Goal: Information Seeking & Learning: Learn about a topic

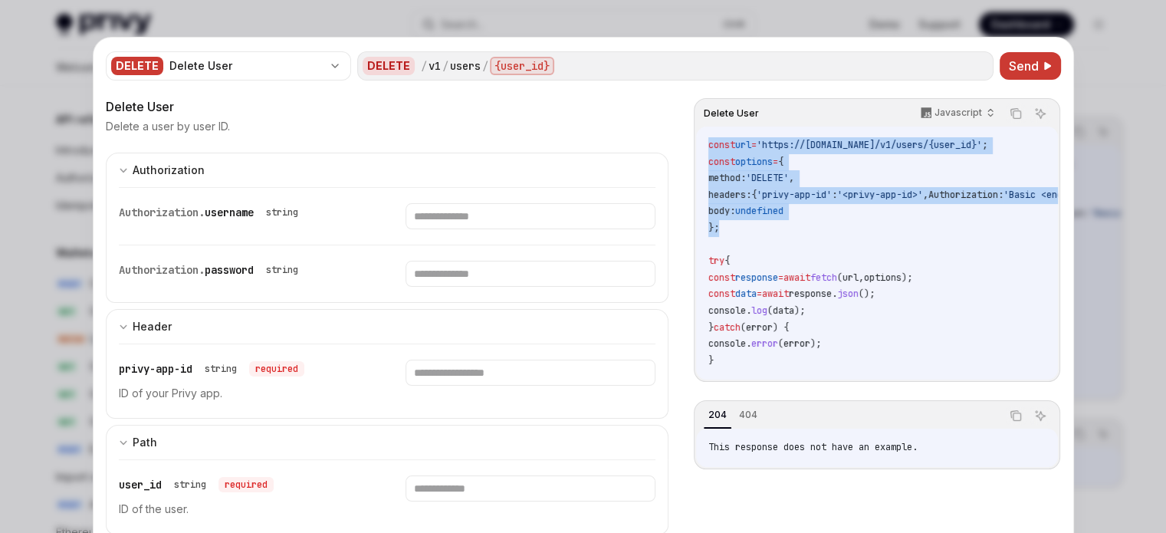
scroll to position [1079, 0]
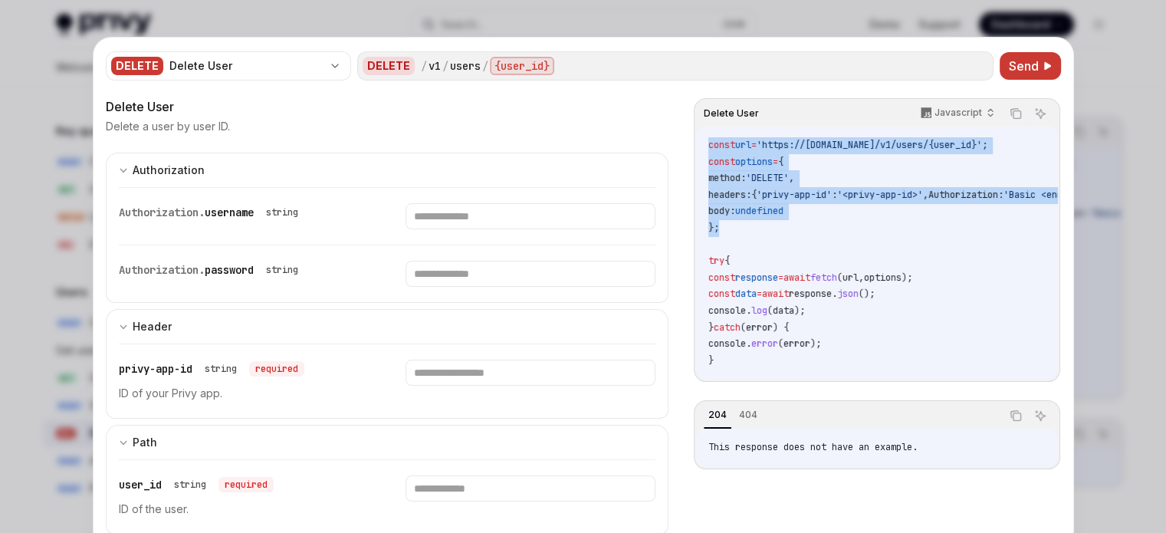
click at [748, 159] on span "options" at bounding box center [754, 162] width 38 height 12
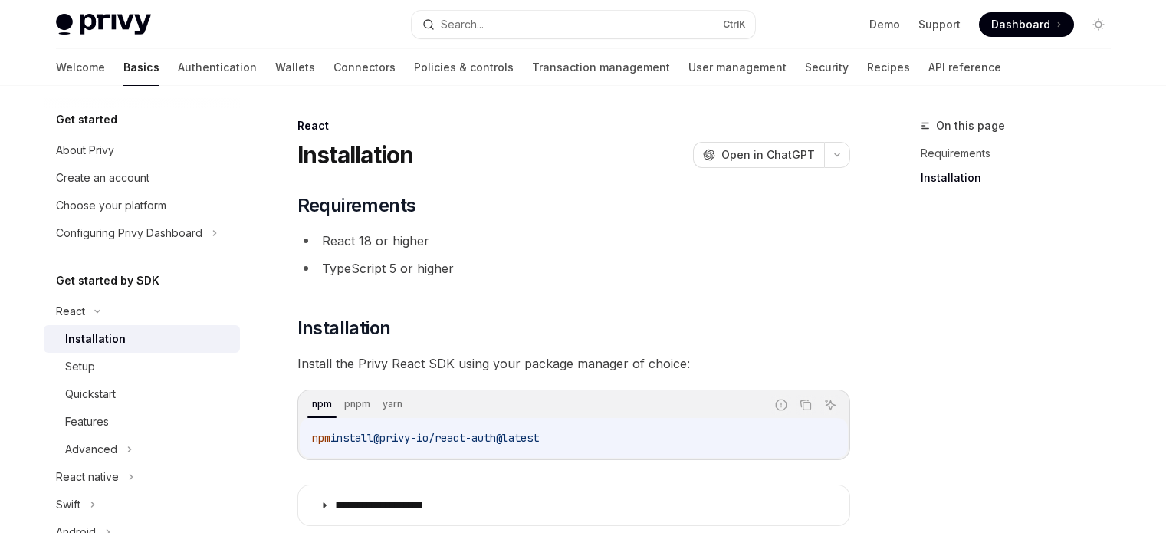
scroll to position [239, 0]
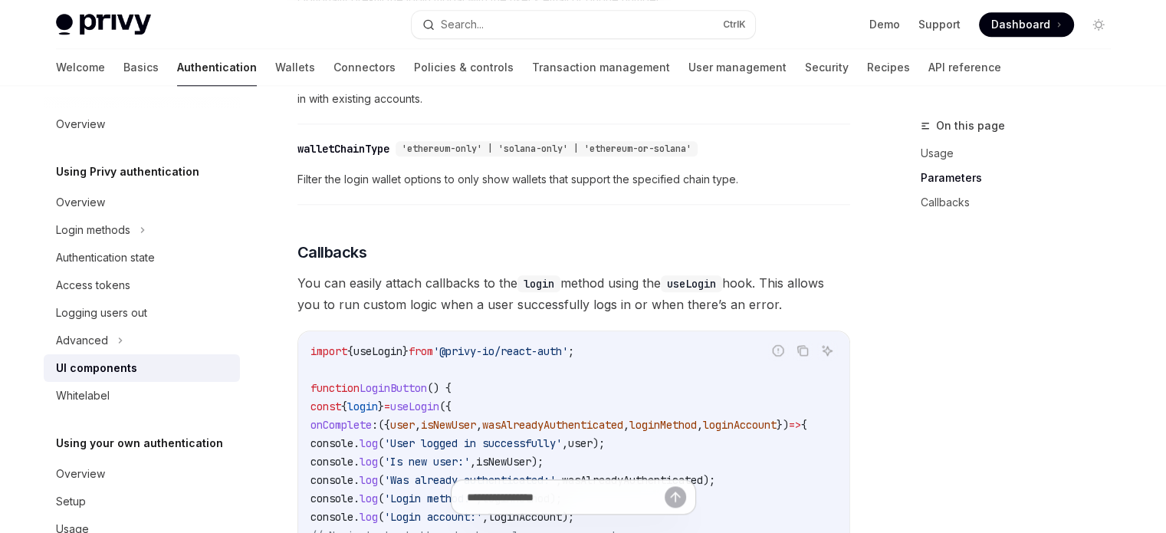
scroll to position [40, 0]
